Goal: Task Accomplishment & Management: Manage account settings

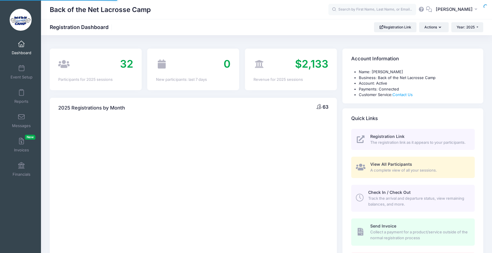
select select
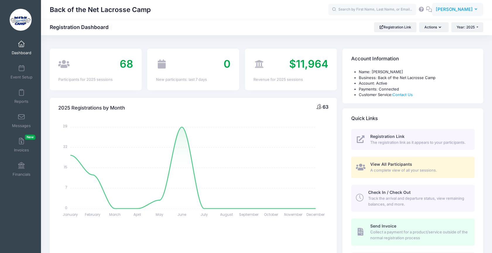
click at [465, 7] on span "[PERSON_NAME]" at bounding box center [454, 9] width 37 height 6
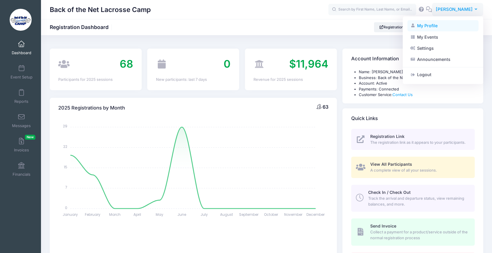
click at [449, 26] on link "My Profile" at bounding box center [442, 25] width 71 height 11
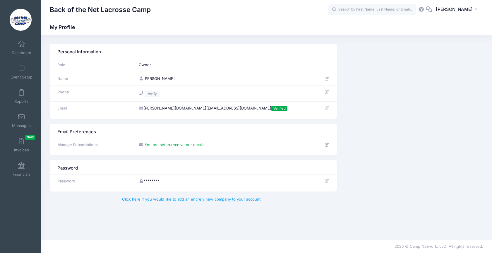
click at [327, 109] on icon at bounding box center [326, 108] width 5 height 4
click at [463, 18] on div "Back of the Net Lacrosse Camp MF" at bounding box center [266, 9] width 451 height 19
click at [461, 13] on span "[PERSON_NAME]" at bounding box center [454, 9] width 37 height 6
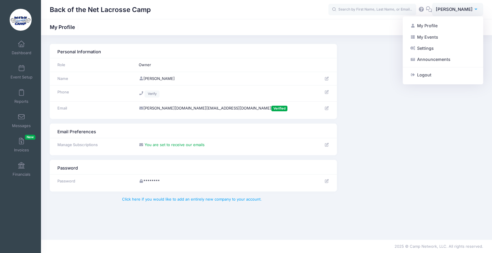
click at [355, 139] on div "Email Preferences Manage Subscriptions You are set to receive our emails" at bounding box center [266, 139] width 439 height 32
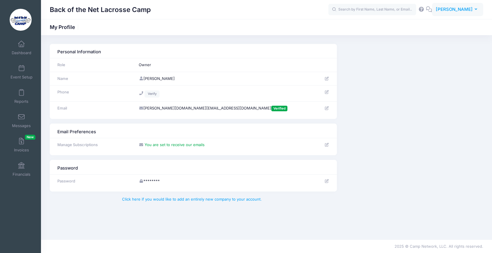
click at [466, 9] on span "[PERSON_NAME]" at bounding box center [454, 9] width 37 height 6
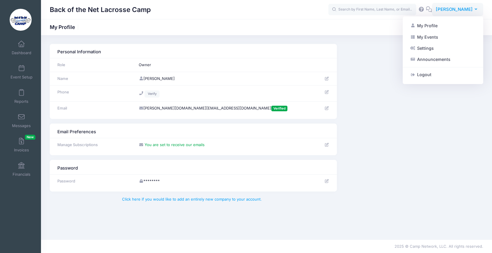
click at [446, 82] on div "My Profile My Events Settings Announcements Help Logout" at bounding box center [443, 50] width 80 height 68
click at [445, 78] on link "Logout" at bounding box center [442, 74] width 71 height 11
